Goal: Information Seeking & Learning: Learn about a topic

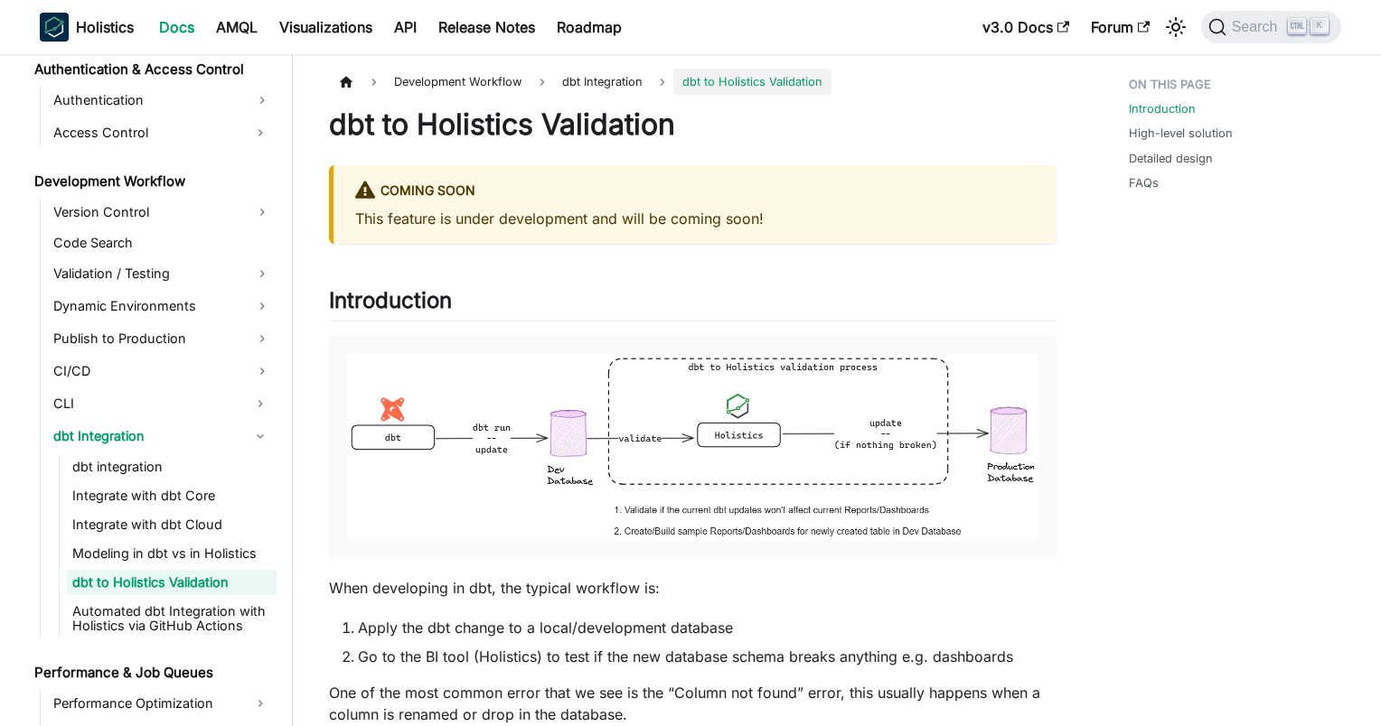
scroll to position [1269, 0]
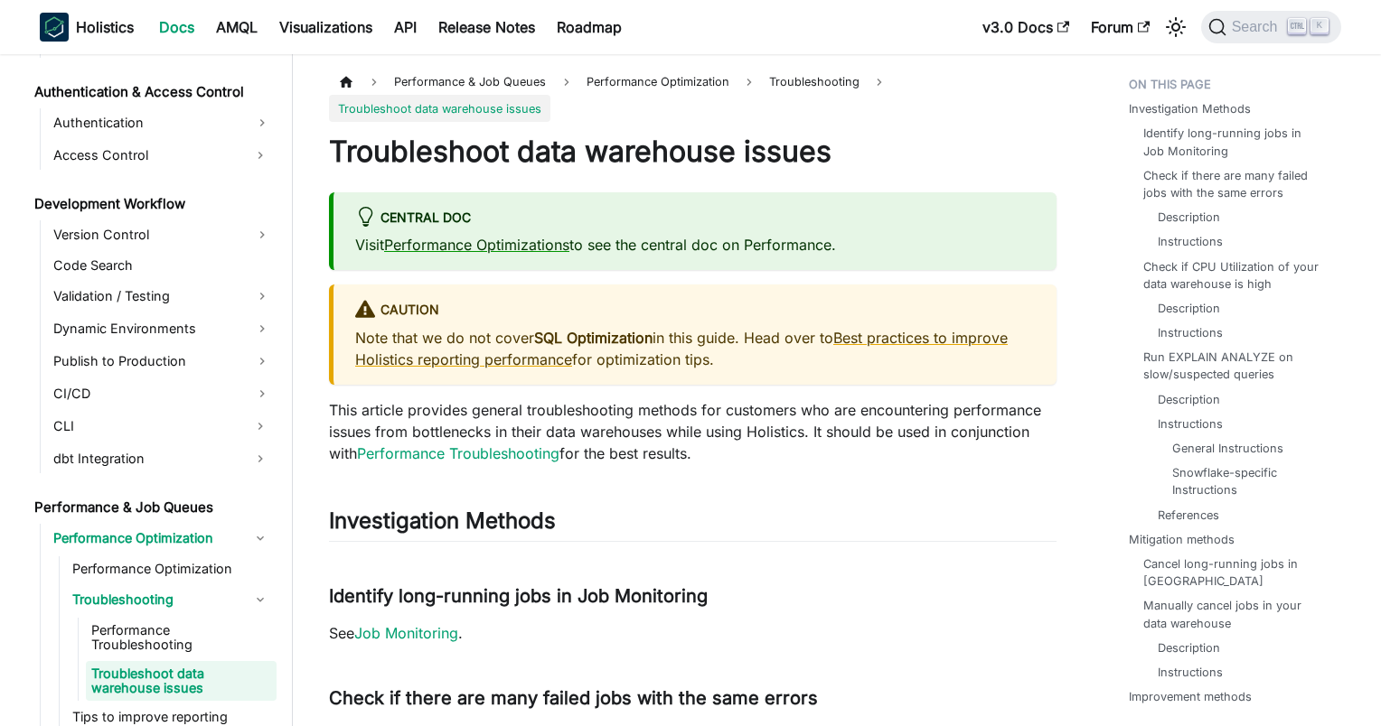
scroll to position [1353, 0]
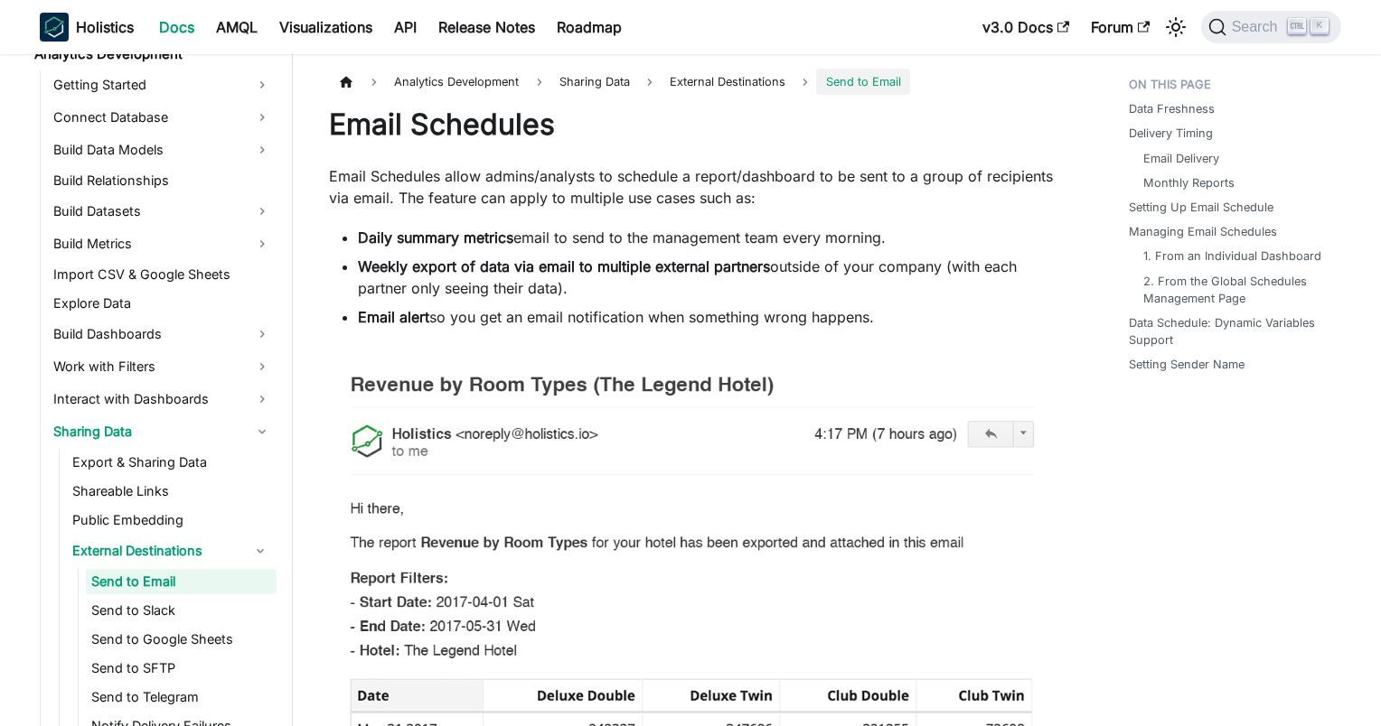
scroll to position [297, 0]
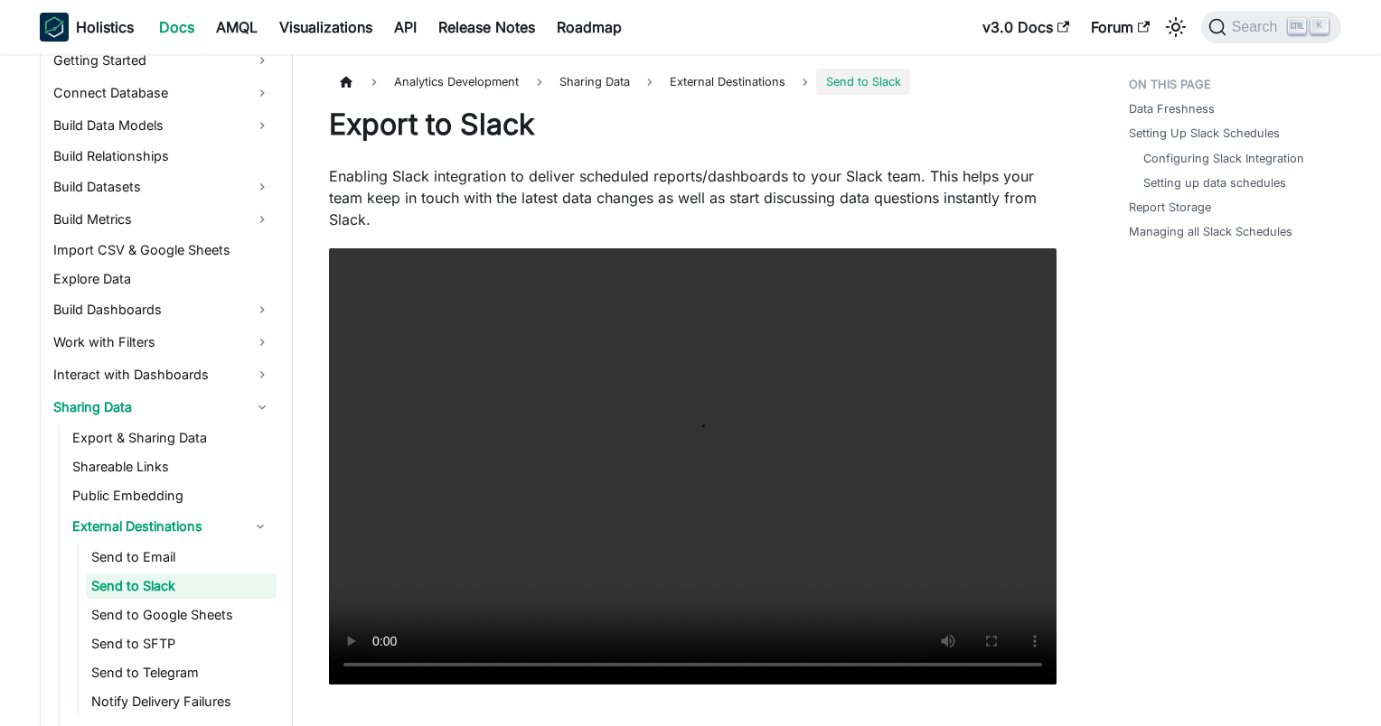
scroll to position [326, 0]
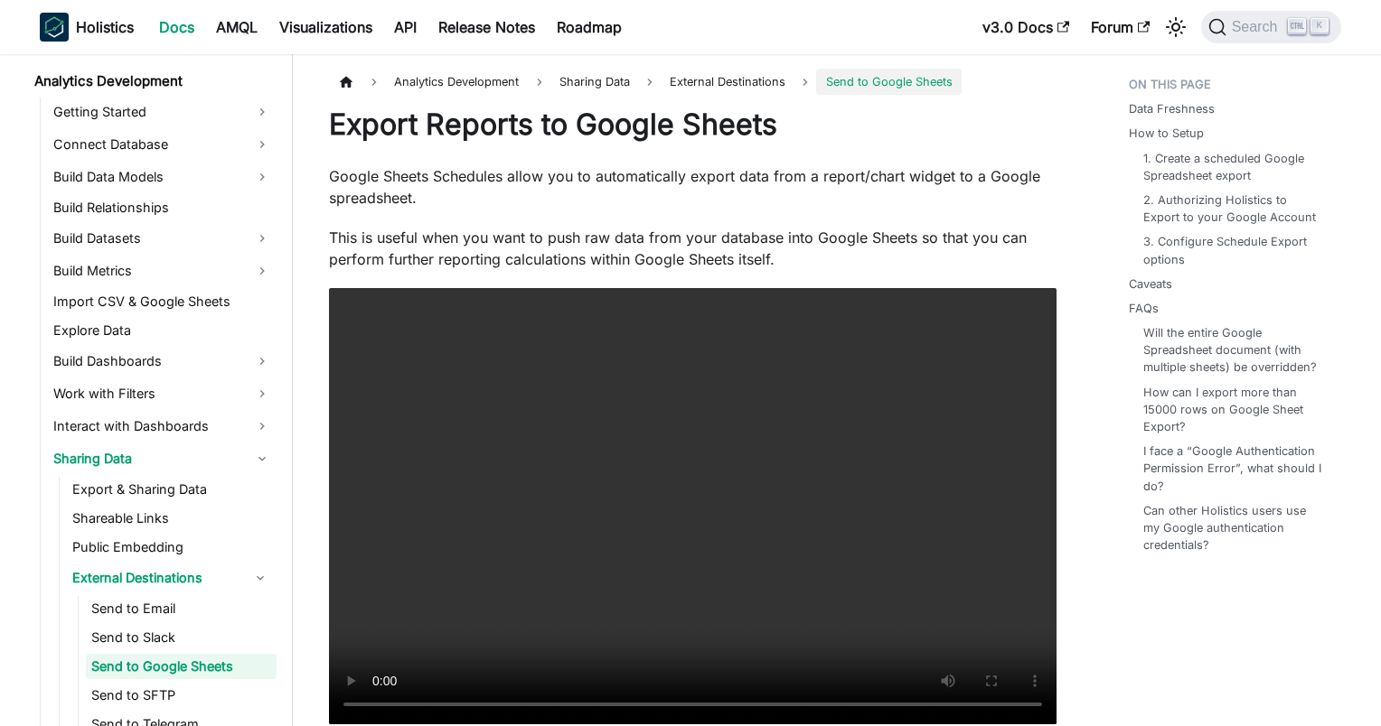
scroll to position [355, 0]
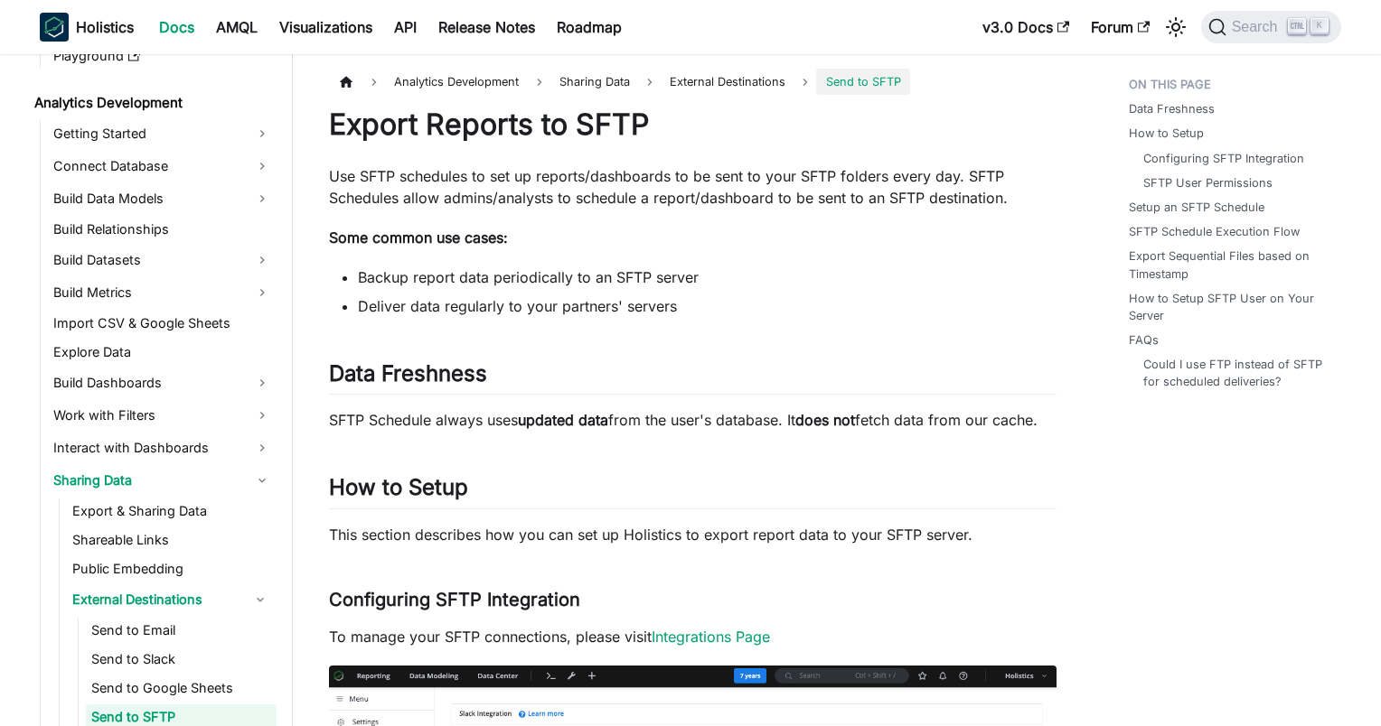
scroll to position [384, 0]
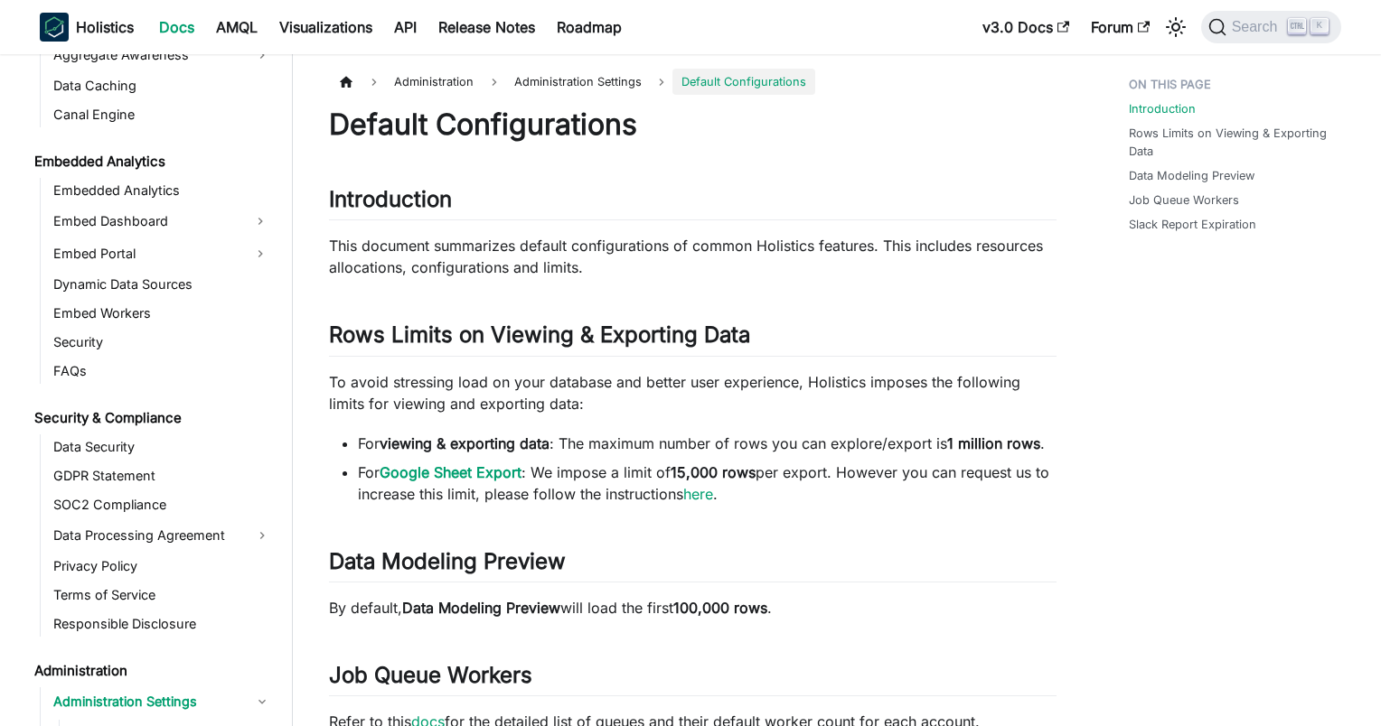
scroll to position [2122, 0]
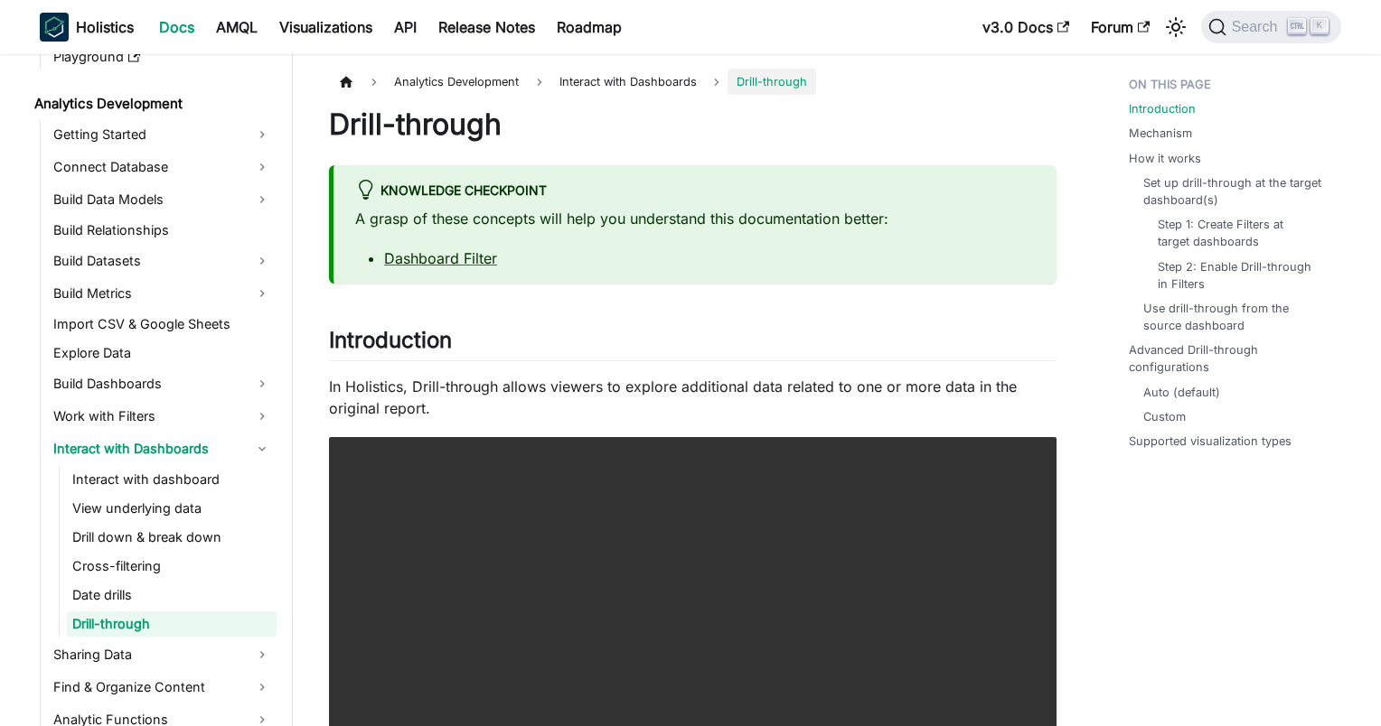
scroll to position [290, 0]
